Goal: Information Seeking & Learning: Learn about a topic

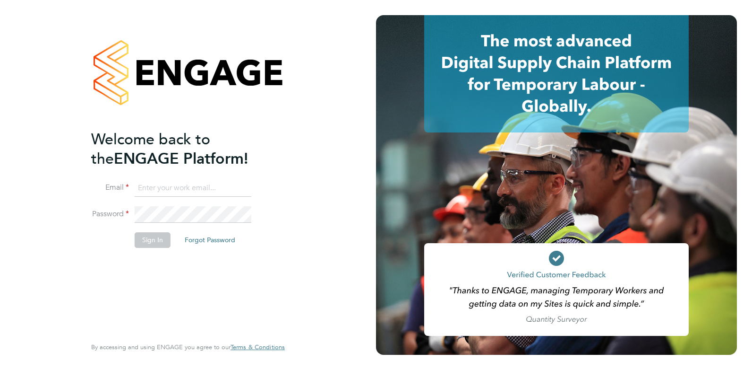
click at [158, 180] on input at bounding box center [193, 188] width 117 height 17
type input "samuel@omniapeople.com"
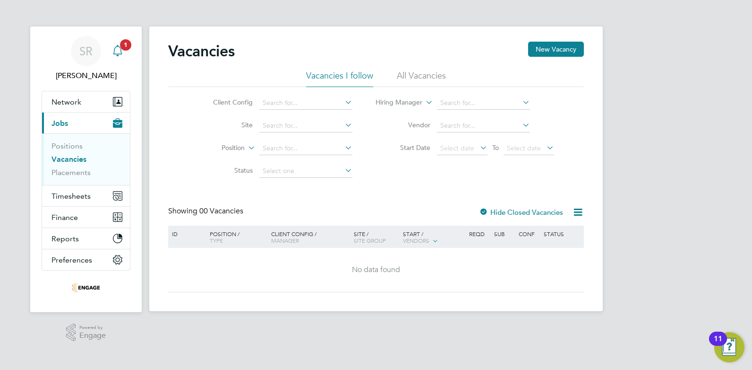
click at [124, 56] on div "Main navigation" at bounding box center [117, 51] width 19 height 19
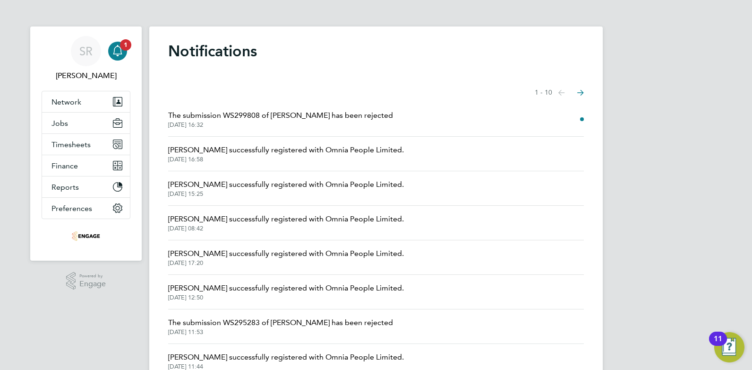
click at [277, 116] on span "The submission WS299808 of Farida has been rejected" at bounding box center [280, 115] width 225 height 11
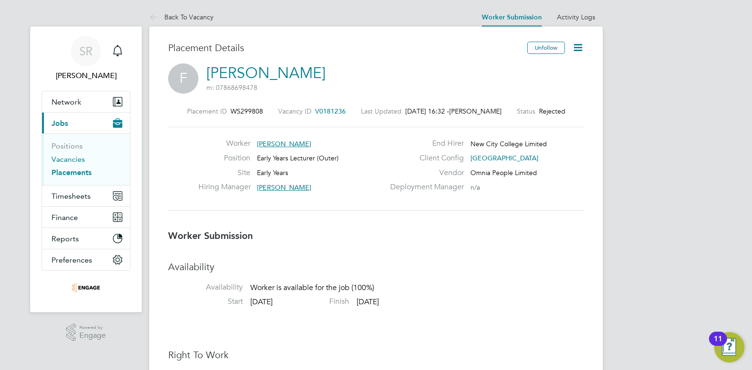
click at [80, 161] on link "Vacancies" at bounding box center [69, 159] width 34 height 9
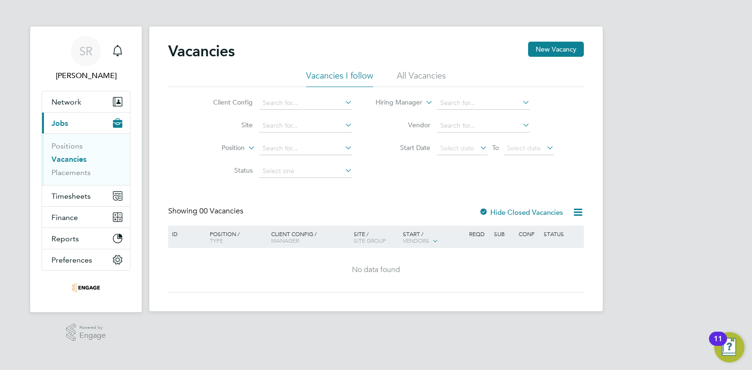
click at [426, 79] on li "All Vacancies" at bounding box center [421, 78] width 49 height 17
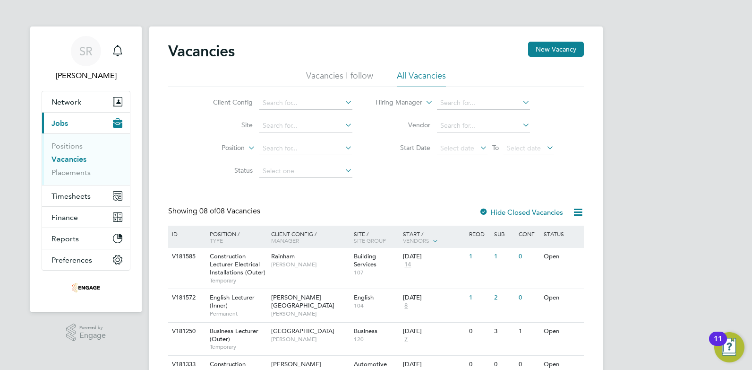
scroll to position [142, 0]
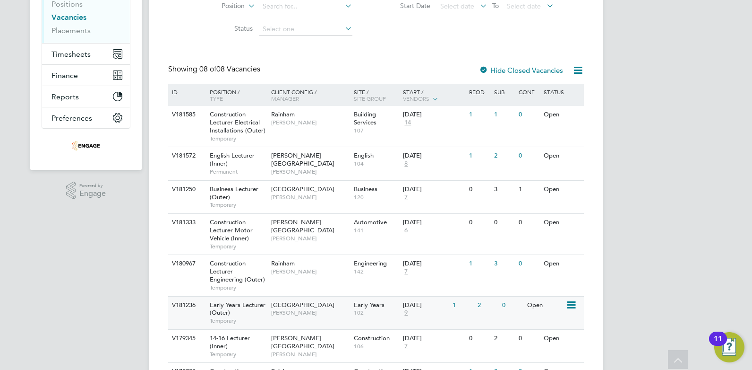
click at [319, 309] on span "[PERSON_NAME]" at bounding box center [310, 313] width 78 height 8
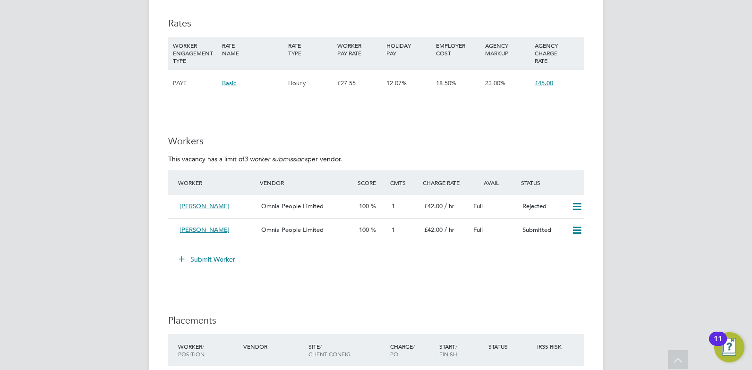
scroll to position [1495, 0]
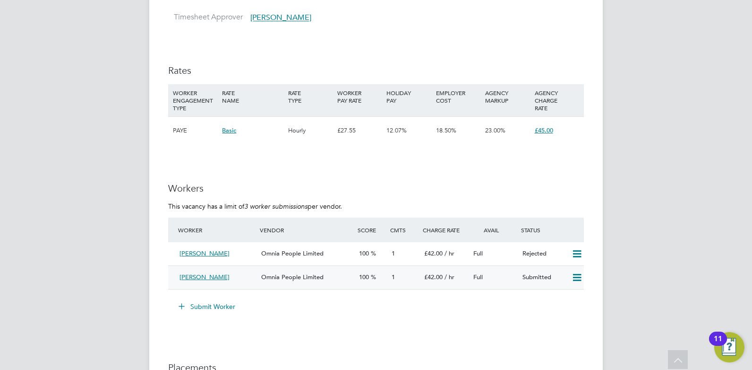
click at [282, 278] on span "Omnia People Limited" at bounding box center [292, 277] width 62 height 8
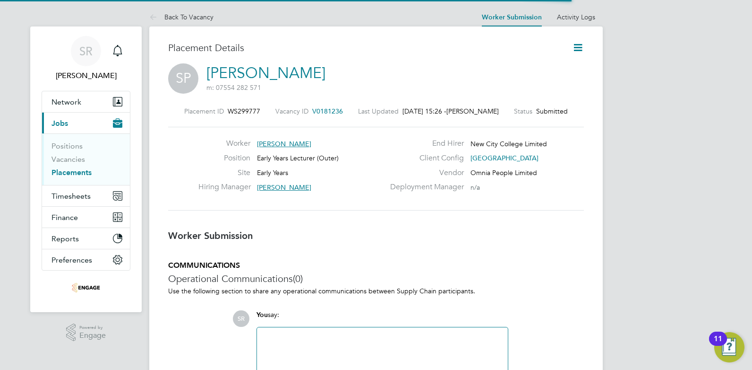
scroll to position [9, 53]
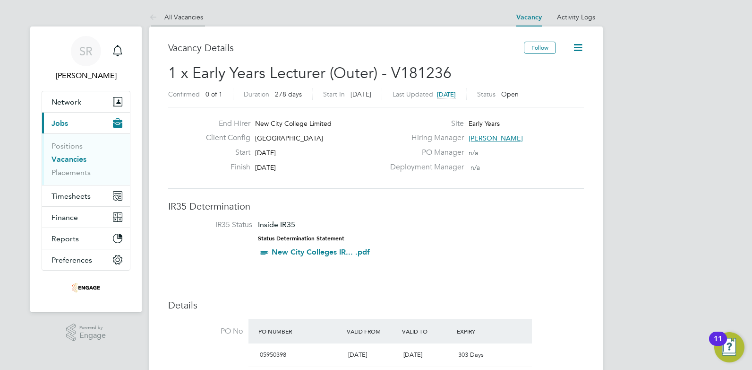
click at [179, 15] on link "All Vacancies" at bounding box center [176, 17] width 54 height 9
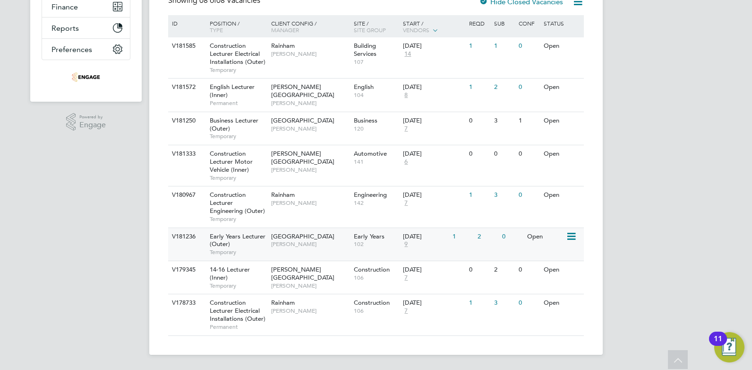
click at [292, 247] on span "[PERSON_NAME]" at bounding box center [310, 244] width 78 height 8
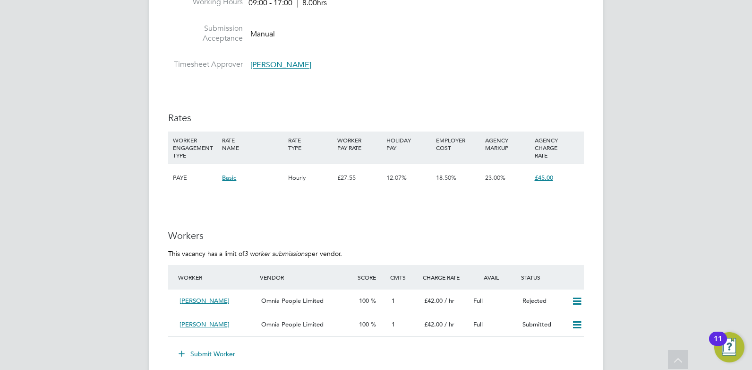
scroll to position [1543, 0]
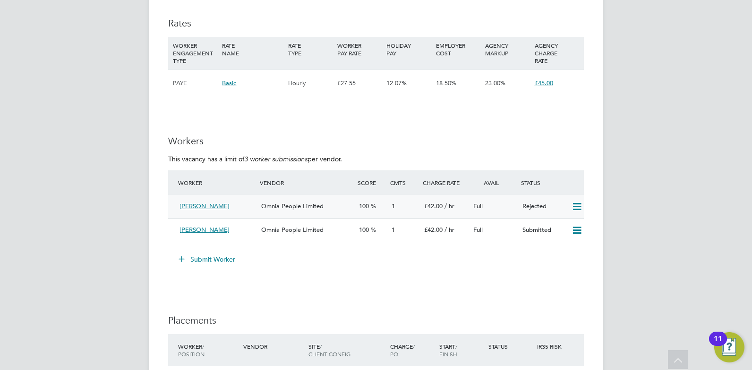
click at [577, 206] on icon at bounding box center [577, 207] width 12 height 8
click at [577, 227] on icon at bounding box center [577, 230] width 12 height 8
click at [516, 237] on div "Full" at bounding box center [494, 230] width 49 height 16
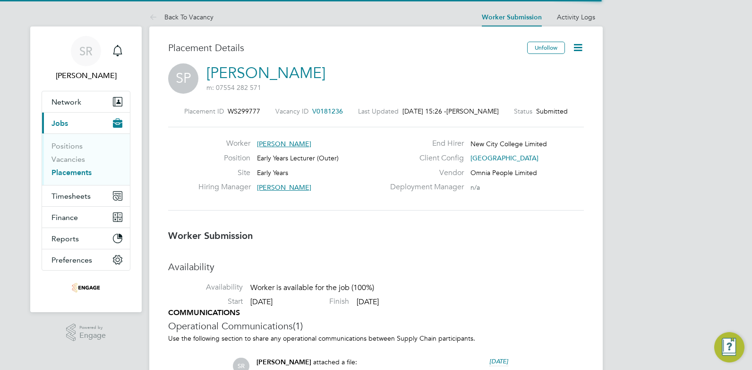
scroll to position [9, 76]
